Goal: Information Seeking & Learning: Find specific fact

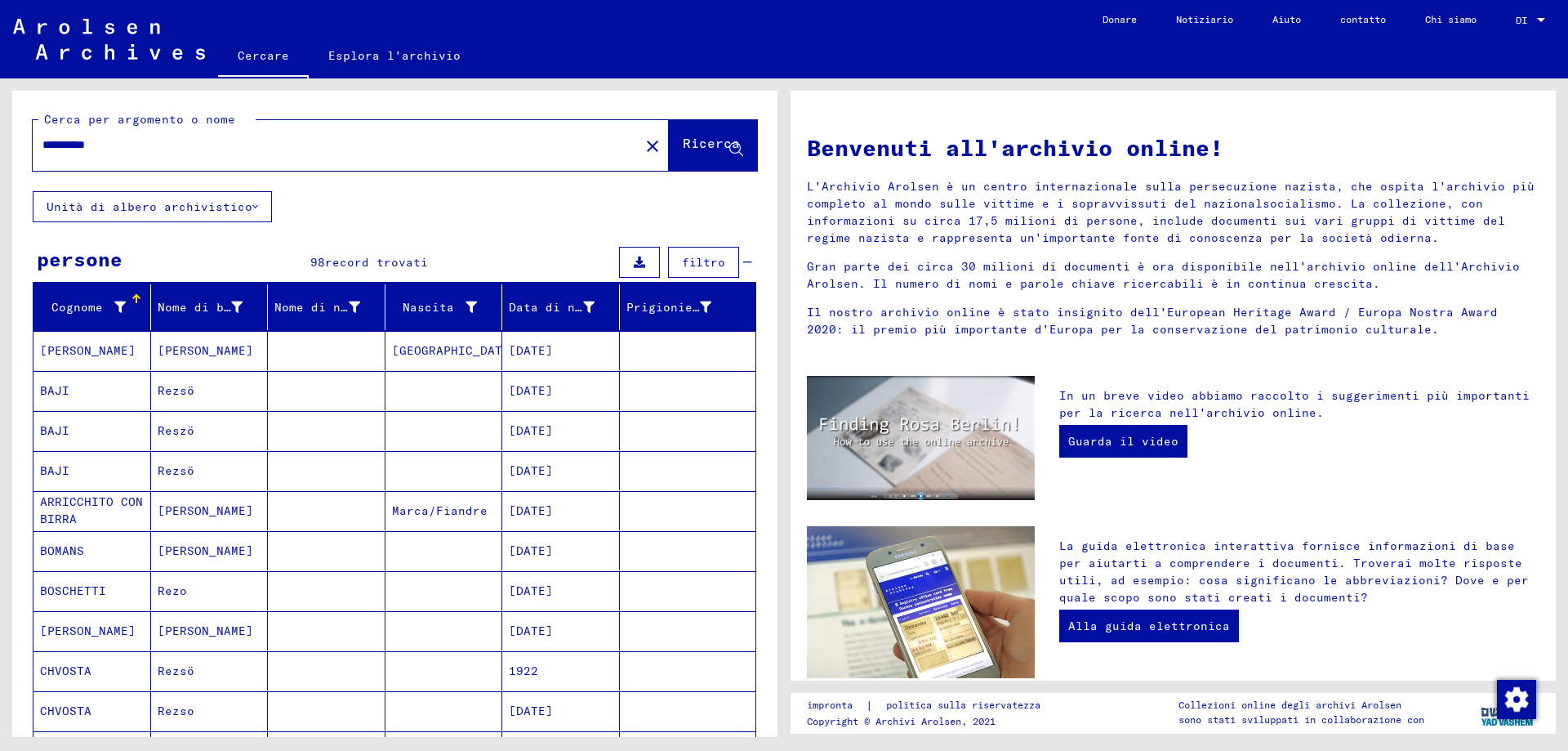
click at [56, 141] on input "**********" at bounding box center [331, 144] width 578 height 17
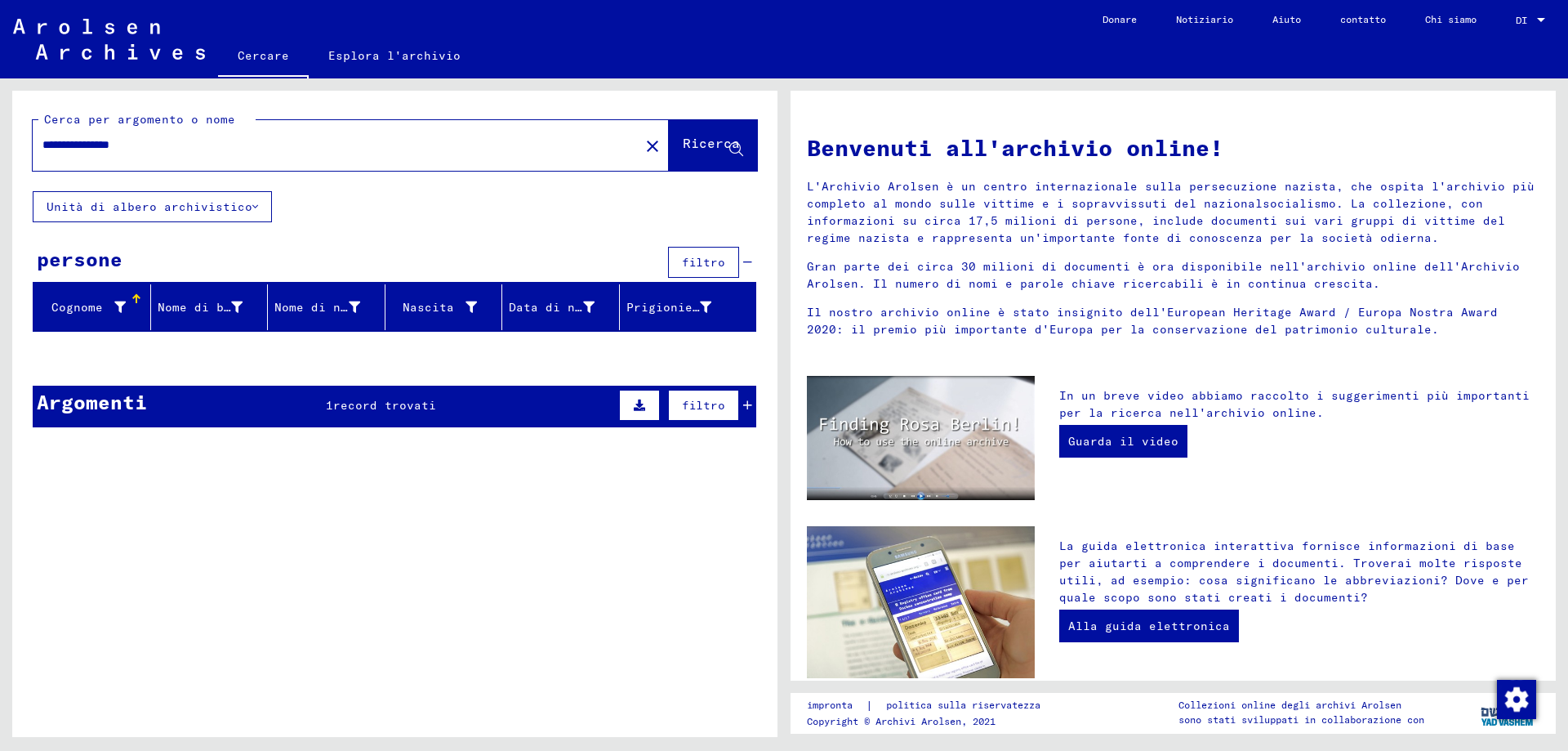
click at [136, 141] on input "**********" at bounding box center [331, 144] width 578 height 17
click at [111, 143] on input "**********" at bounding box center [331, 144] width 578 height 17
type input "**********"
